Goal: Information Seeking & Learning: Find specific fact

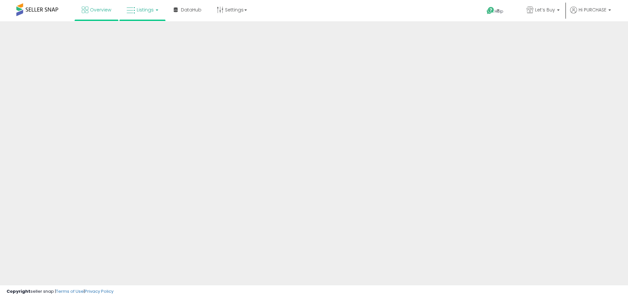
click at [148, 9] on span "Listings" at bounding box center [145, 10] width 17 height 7
click at [147, 10] on span "Listings" at bounding box center [145, 10] width 17 height 7
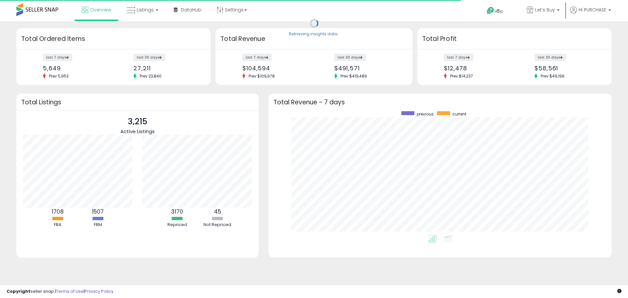
scroll to position [124, 330]
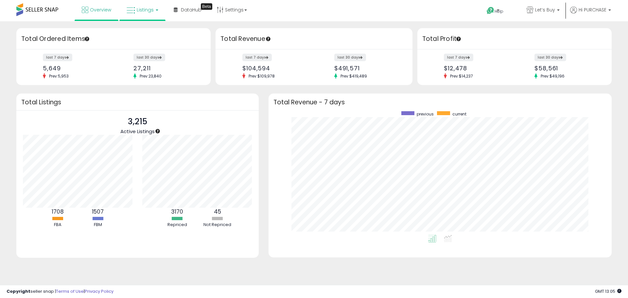
click at [147, 14] on link "Listings" at bounding box center [143, 10] width 42 height 20
click at [150, 36] on icon at bounding box center [147, 32] width 28 height 9
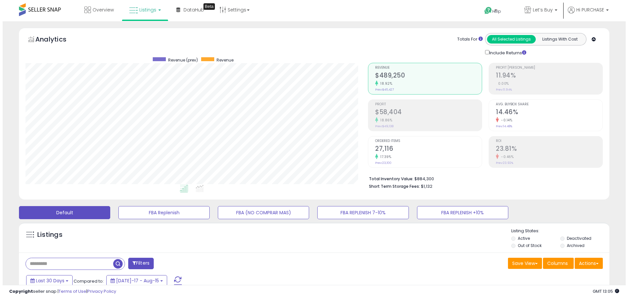
scroll to position [134, 342]
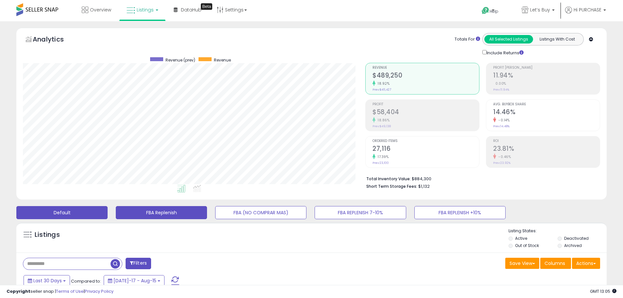
click at [174, 212] on button "FBA Replenish" at bounding box center [161, 212] width 91 height 13
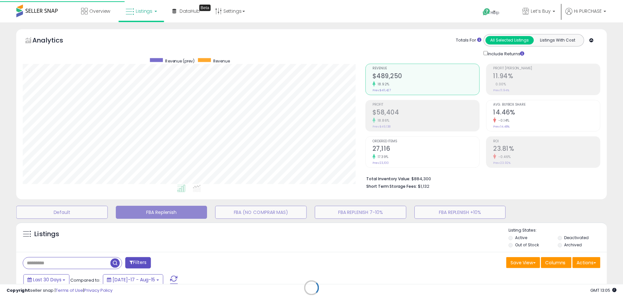
scroll to position [134, 345]
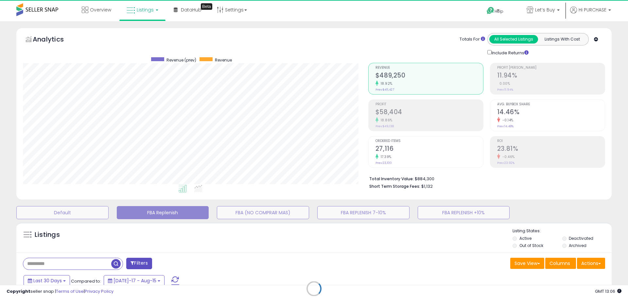
select select "**"
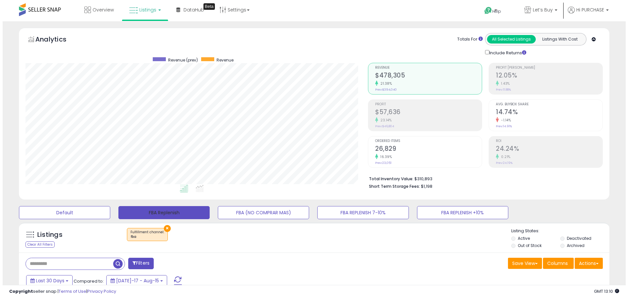
scroll to position [65, 0]
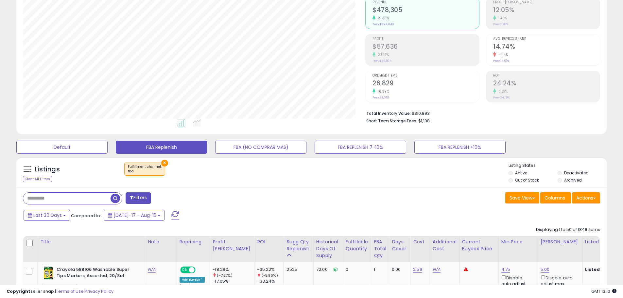
click at [94, 214] on span "Compared to:" at bounding box center [86, 216] width 30 height 6
click at [93, 200] on input "text" at bounding box center [66, 198] width 87 height 11
paste input "**********"
click at [171, 196] on span "button" at bounding box center [171, 198] width 9 height 9
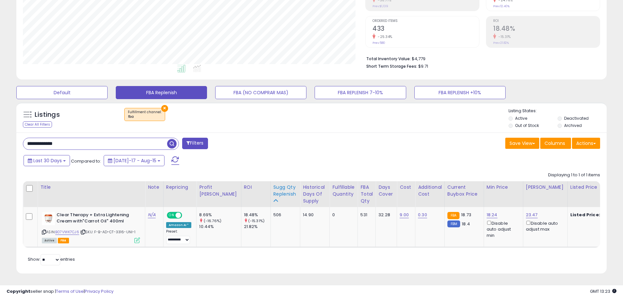
scroll to position [125, 0]
drag, startPoint x: 69, startPoint y: 141, endPoint x: -6, endPoint y: 134, distance: 74.8
click at [0, 134] on html "Unable to login Retrieving listings data.. has not yet accepted the Terms of Us…" at bounding box center [311, 29] width 623 height 298
paste input "text"
click at [174, 141] on span "button" at bounding box center [171, 143] width 9 height 9
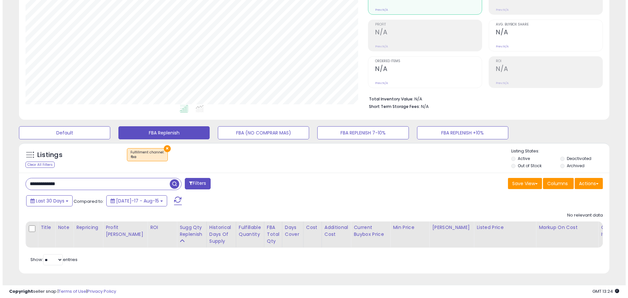
scroll to position [134, 342]
drag, startPoint x: 8, startPoint y: 165, endPoint x: -8, endPoint y: 164, distance: 15.7
click at [0, 164] on html "Unable to login Retrieving listings data.. has not yet accepted the Terms of Us…" at bounding box center [311, 69] width 623 height 298
paste input "text"
click at [173, 180] on span "button" at bounding box center [171, 183] width 9 height 9
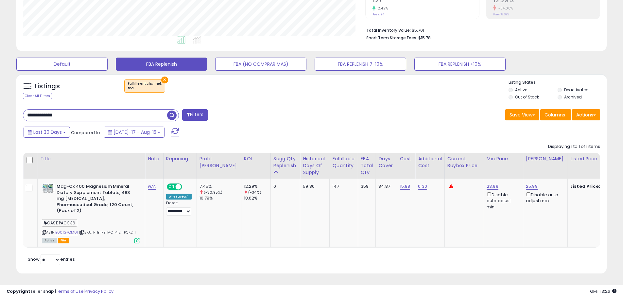
scroll to position [153, 0]
drag, startPoint x: 73, startPoint y: 114, endPoint x: 25, endPoint y: 116, distance: 47.8
click at [25, 116] on input "**********" at bounding box center [95, 115] width 144 height 11
paste input "text"
click at [169, 111] on span "button" at bounding box center [171, 115] width 9 height 9
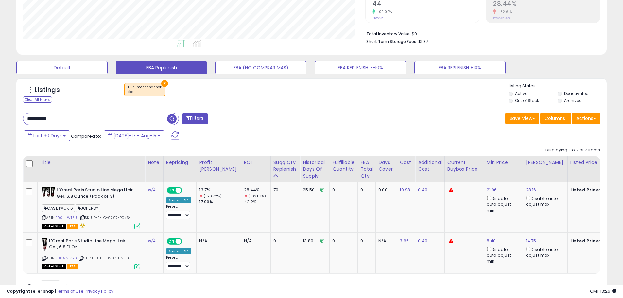
scroll to position [150, 0]
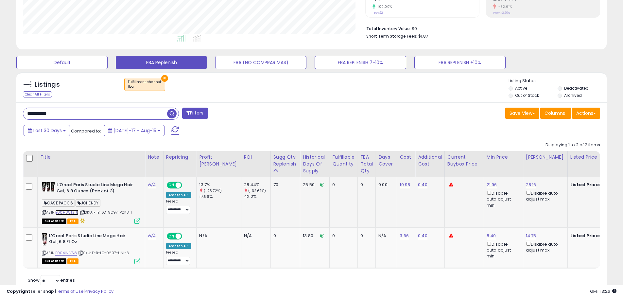
click at [73, 211] on link "B00HLWTZ1U" at bounding box center [66, 213] width 23 height 6
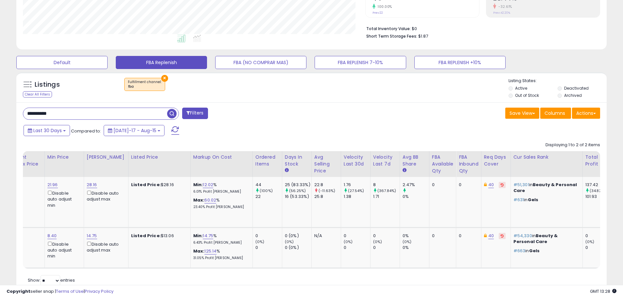
scroll to position [0, 451]
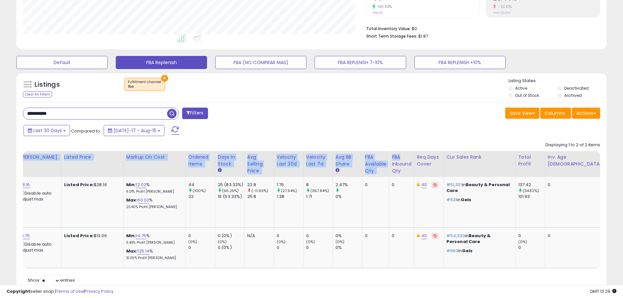
drag, startPoint x: 385, startPoint y: 156, endPoint x: 308, endPoint y: 151, distance: 77.0
click at [308, 151] on div "Displaying 1 to 2 of 2 items Title Note ROI" at bounding box center [311, 204] width 577 height 130
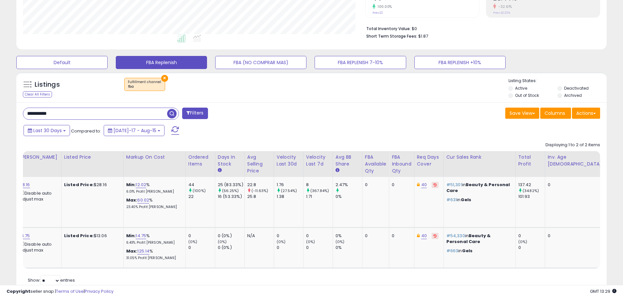
click at [436, 128] on div "Last 30 Days Compared to: [DATE]-17 - Aug-15" at bounding box center [238, 131] width 433 height 15
drag, startPoint x: 390, startPoint y: 154, endPoint x: 364, endPoint y: 156, distance: 26.0
click at [364, 156] on tr "Title Note" at bounding box center [111, 164] width 1189 height 26
click at [420, 126] on div "Last 30 Days Compared to: [DATE]-17 - Aug-15" at bounding box center [238, 131] width 433 height 15
drag, startPoint x: 385, startPoint y: 172, endPoint x: 360, endPoint y: 174, distance: 25.9
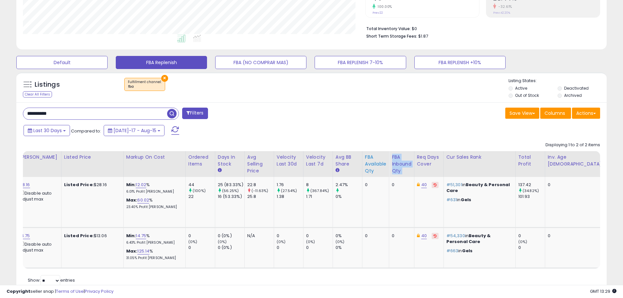
click at [360, 174] on tr "Title Note" at bounding box center [111, 164] width 1189 height 26
click at [392, 133] on div "Last 30 Days Compared to: [DATE]-17 - Aug-15" at bounding box center [238, 131] width 433 height 15
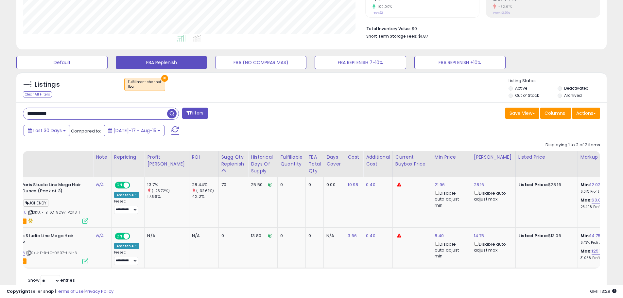
scroll to position [0, 0]
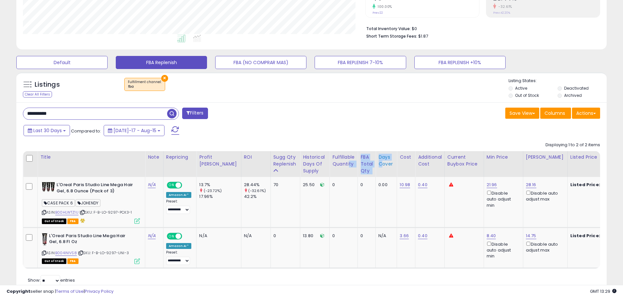
drag, startPoint x: 333, startPoint y: 174, endPoint x: 359, endPoint y: 173, distance: 26.5
click at [360, 173] on tr "Title Note" at bounding box center [617, 164] width 1189 height 26
click at [369, 124] on div "Last 30 Days Compared to: [DATE]-17 - Aug-15" at bounding box center [238, 131] width 433 height 15
drag, startPoint x: 21, startPoint y: 112, endPoint x: -44, endPoint y: 105, distance: 65.4
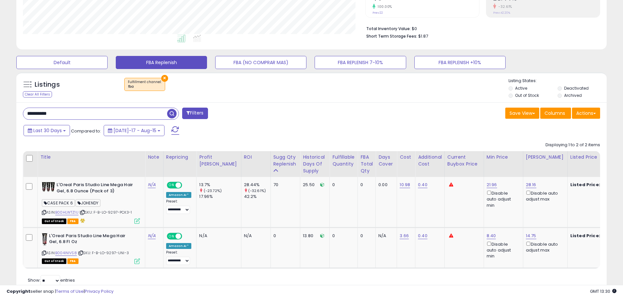
paste input "text"
click at [170, 115] on span "button" at bounding box center [171, 113] width 9 height 9
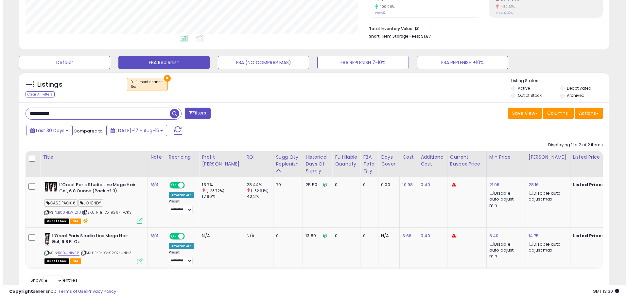
scroll to position [85, 0]
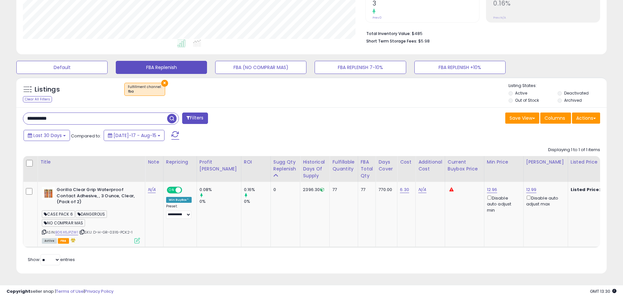
drag, startPoint x: 62, startPoint y: 113, endPoint x: -12, endPoint y: 104, distance: 75.1
click at [0, 104] on html "Unable to login Retrieving listings data.. has not yet accepted the Terms of Us…" at bounding box center [311, 4] width 623 height 298
paste input "text"
click at [169, 114] on span "button" at bounding box center [171, 118] width 9 height 9
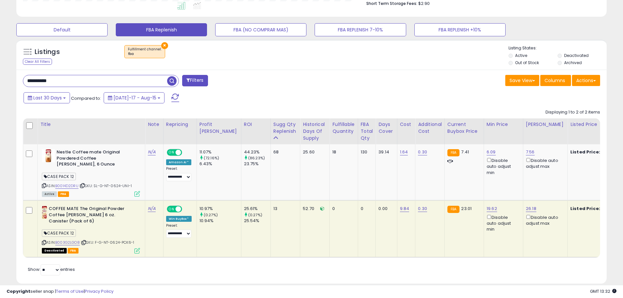
drag, startPoint x: 54, startPoint y: 86, endPoint x: 19, endPoint y: 82, distance: 35.5
click at [19, 82] on div "**********" at bounding box center [165, 81] width 294 height 13
paste input "text"
click at [172, 84] on span "button" at bounding box center [171, 80] width 9 height 9
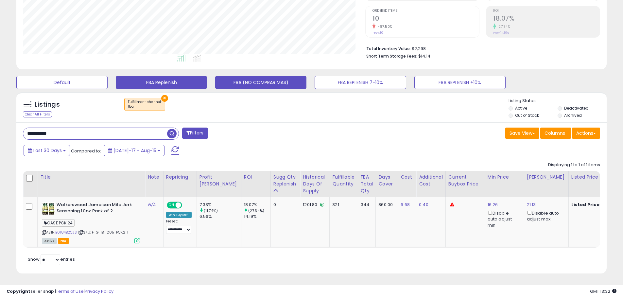
scroll to position [134, 342]
drag, startPoint x: 59, startPoint y: 129, endPoint x: -24, endPoint y: 115, distance: 83.5
click at [0, 115] on html "Unable to login Retrieving listings data.. has not yet accepted the Terms of Us…" at bounding box center [311, 19] width 623 height 298
paste input "text"
click at [173, 132] on span "button" at bounding box center [171, 133] width 9 height 9
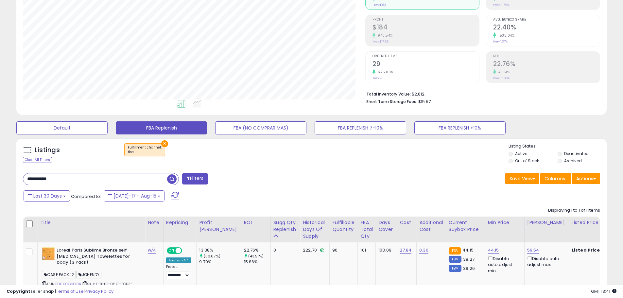
drag, startPoint x: 71, startPoint y: 183, endPoint x: 1, endPoint y: 170, distance: 71.1
click at [1, 171] on div "**********" at bounding box center [311, 143] width 623 height 413
paste input "***"
click at [164, 180] on input "**********" at bounding box center [95, 178] width 144 height 11
click at [170, 180] on span "button" at bounding box center [171, 178] width 9 height 9
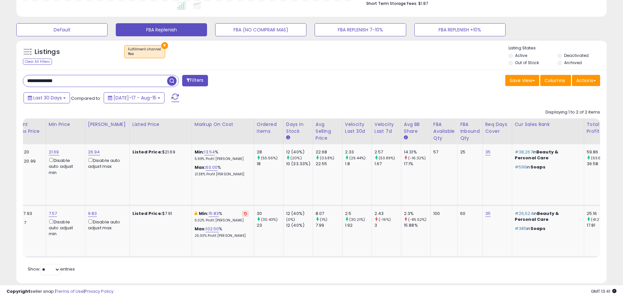
scroll to position [0, 440]
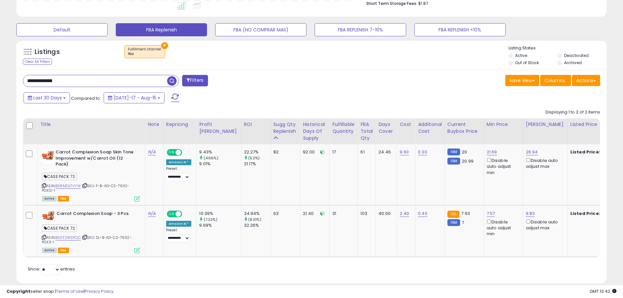
paste input "text"
drag, startPoint x: 78, startPoint y: 79, endPoint x: -41, endPoint y: 67, distance: 119.7
click at [170, 83] on span "button" at bounding box center [171, 80] width 9 height 9
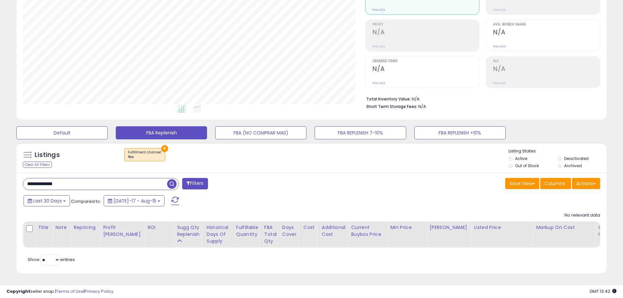
paste input "text"
drag, startPoint x: 89, startPoint y: 179, endPoint x: 20, endPoint y: 177, distance: 69.3
click at [20, 178] on div "**********" at bounding box center [165, 184] width 294 height 13
click at [171, 179] on span "button" at bounding box center [171, 183] width 9 height 9
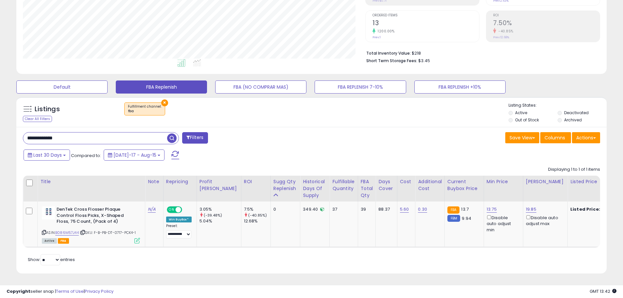
paste input "text"
drag, startPoint x: 76, startPoint y: 133, endPoint x: -24, endPoint y: 137, distance: 100.1
click at [0, 137] on html "Unable to login Retrieving listings data.. has not yet accepted the Terms of Us…" at bounding box center [311, 23] width 623 height 298
click at [176, 134] on span "button" at bounding box center [171, 137] width 9 height 9
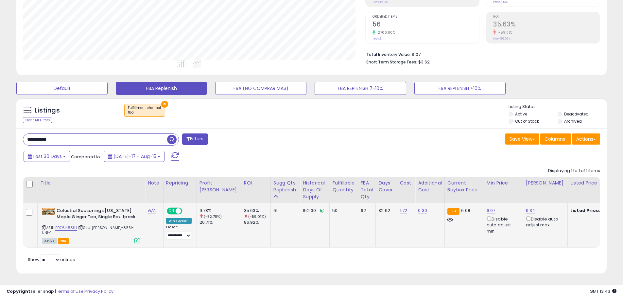
click at [113, 225] on span "| SKU: [PERSON_NAME]-8551-UNI-1" at bounding box center [88, 230] width 92 height 10
copy span "8551"
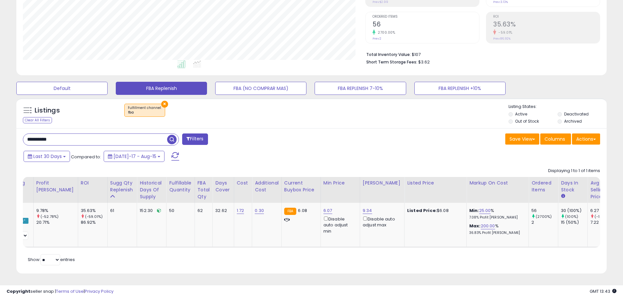
scroll to position [0, 0]
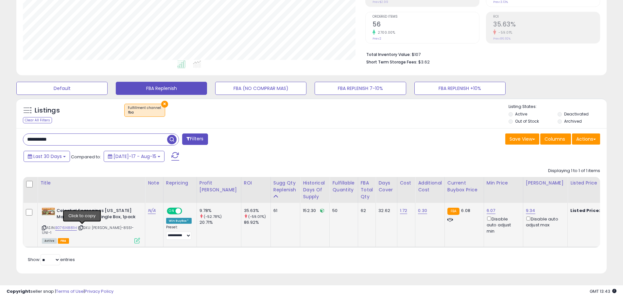
click at [82, 226] on icon at bounding box center [81, 228] width 4 height 4
paste input "text"
drag, startPoint x: 62, startPoint y: 137, endPoint x: -15, endPoint y: 129, distance: 77.2
click at [0, 129] on html "Unable to login Retrieving listings data.. has not yet accepted the Terms of Us…" at bounding box center [311, 25] width 623 height 298
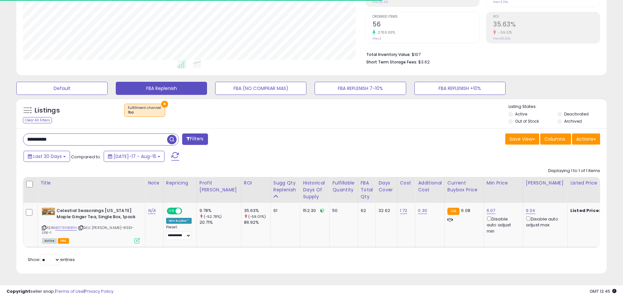
click at [172, 140] on span "button" at bounding box center [171, 139] width 9 height 9
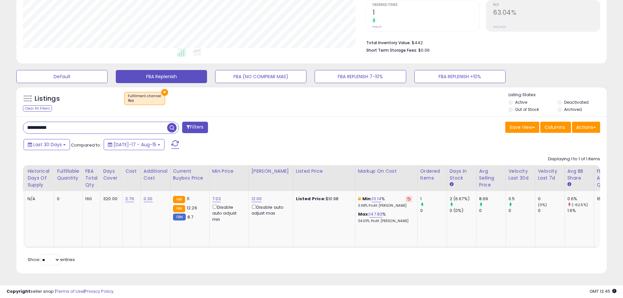
scroll to position [0, 146]
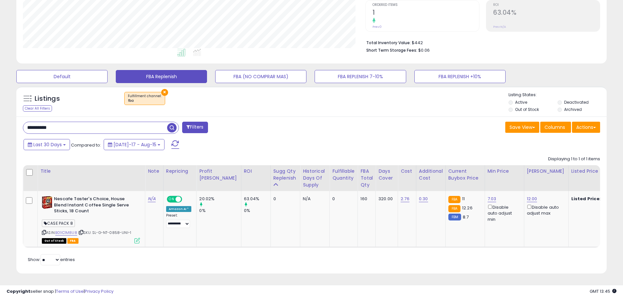
paste input "***"
drag, startPoint x: 67, startPoint y: 124, endPoint x: -20, endPoint y: 116, distance: 87.3
click at [0, 116] on html "Unable to login Retrieving listings data.. has not yet accepted the Terms of Us…" at bounding box center [311, 13] width 623 height 298
click at [171, 124] on span "button" at bounding box center [171, 127] width 9 height 9
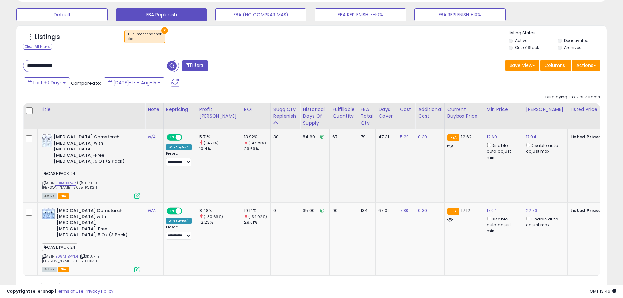
click at [99, 180] on span "| SKU: F-B-[PERSON_NAME]-3055-PCK2-1" at bounding box center [70, 185] width 57 height 10
copy span "3055"
paste input "text"
drag, startPoint x: 68, startPoint y: 65, endPoint x: 4, endPoint y: 53, distance: 65.5
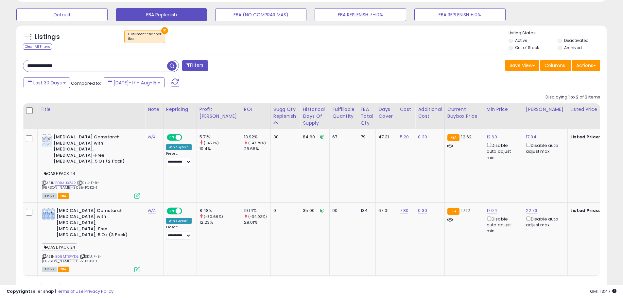
click at [173, 63] on span "button" at bounding box center [171, 65] width 9 height 9
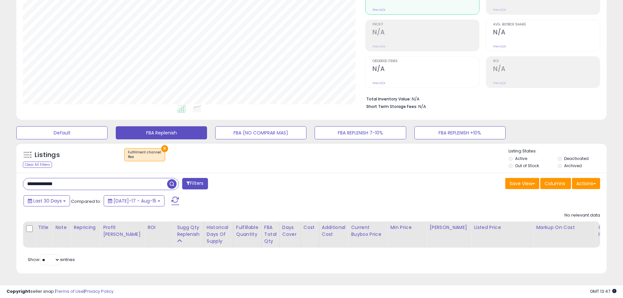
drag, startPoint x: 69, startPoint y: 180, endPoint x: -25, endPoint y: 168, distance: 94.7
click at [0, 168] on html "Unable to login Retrieving listings data.. has not yet accepted the Terms of Us…" at bounding box center [311, 69] width 623 height 298
paste input "text"
click at [175, 179] on span "button" at bounding box center [171, 183] width 9 height 9
drag, startPoint x: 77, startPoint y: 180, endPoint x: -34, endPoint y: 171, distance: 110.5
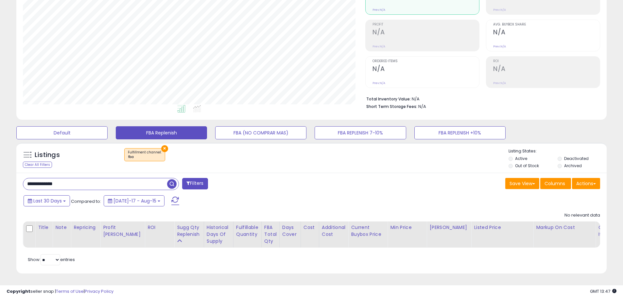
click at [0, 171] on html "Unable to login Retrieving listings data.. has not yet accepted the Terms of Us…" at bounding box center [311, 69] width 623 height 298
paste input "text"
click at [175, 180] on span "button" at bounding box center [171, 183] width 9 height 9
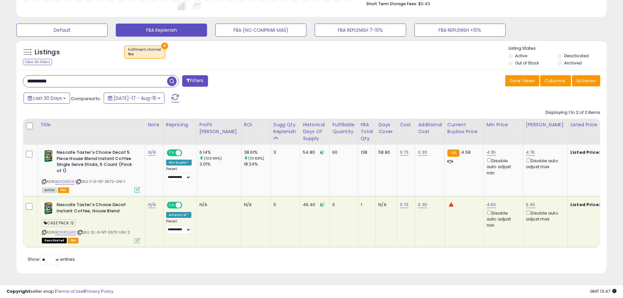
paste input "text"
drag, startPoint x: 62, startPoint y: 76, endPoint x: -13, endPoint y: 70, distance: 75.8
click at [173, 77] on span "button" at bounding box center [171, 81] width 9 height 9
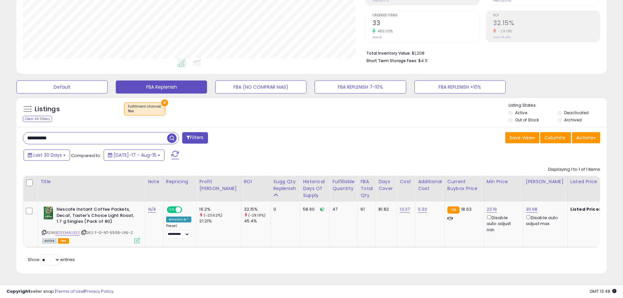
drag, startPoint x: 70, startPoint y: 134, endPoint x: -68, endPoint y: 110, distance: 139.4
click at [0, 110] on html "Unable to login Retrieving listings data.. has not yet accepted the Terms of Us…" at bounding box center [311, 23] width 623 height 298
paste input "***"
type input "**********"
click at [173, 133] on span "button" at bounding box center [171, 137] width 9 height 9
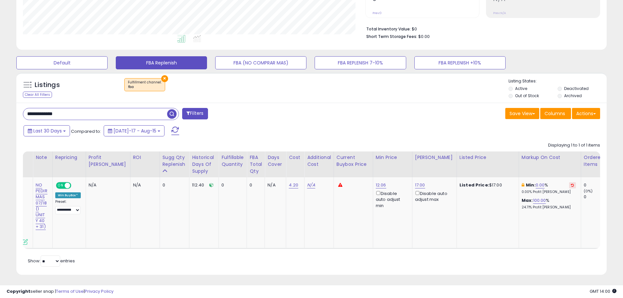
scroll to position [0, 111]
